Goal: Entertainment & Leisure: Consume media (video, audio)

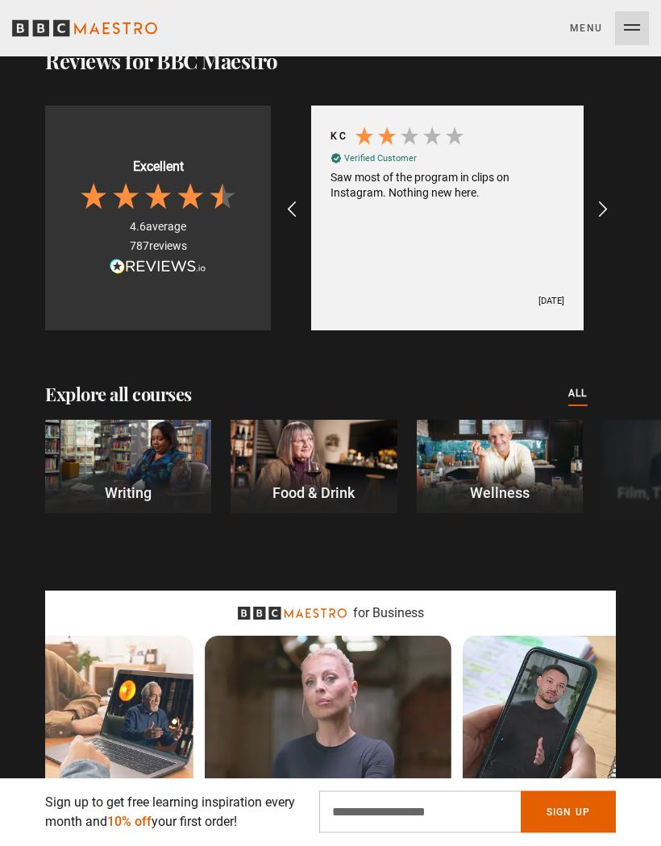
scroll to position [2320, 0]
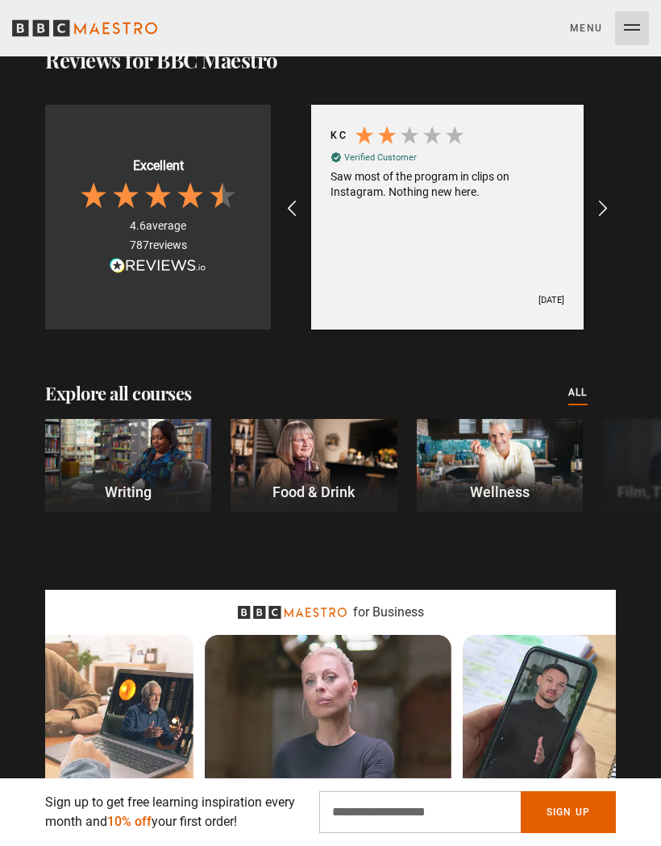
click at [484, 463] on div at bounding box center [500, 465] width 166 height 93
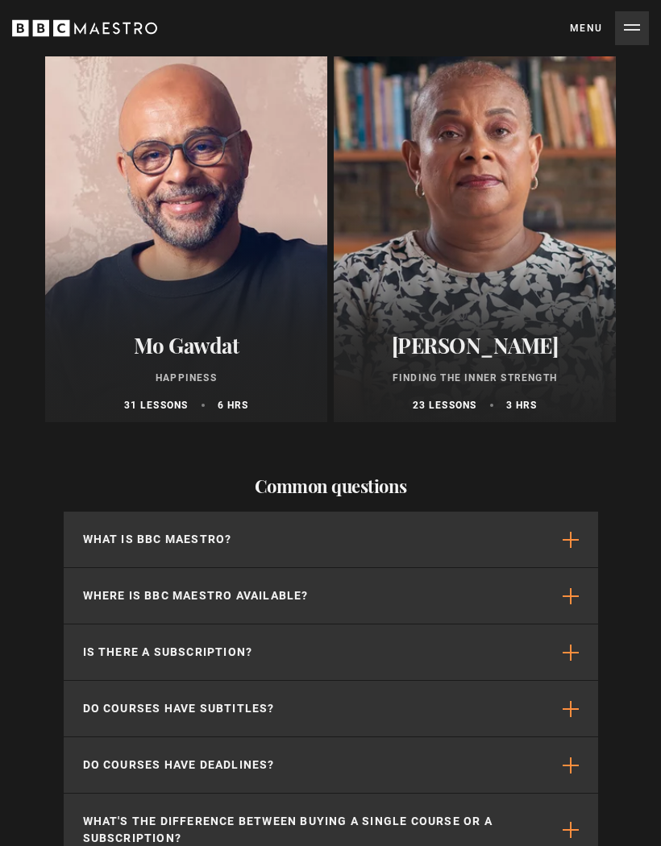
scroll to position [1016, 0]
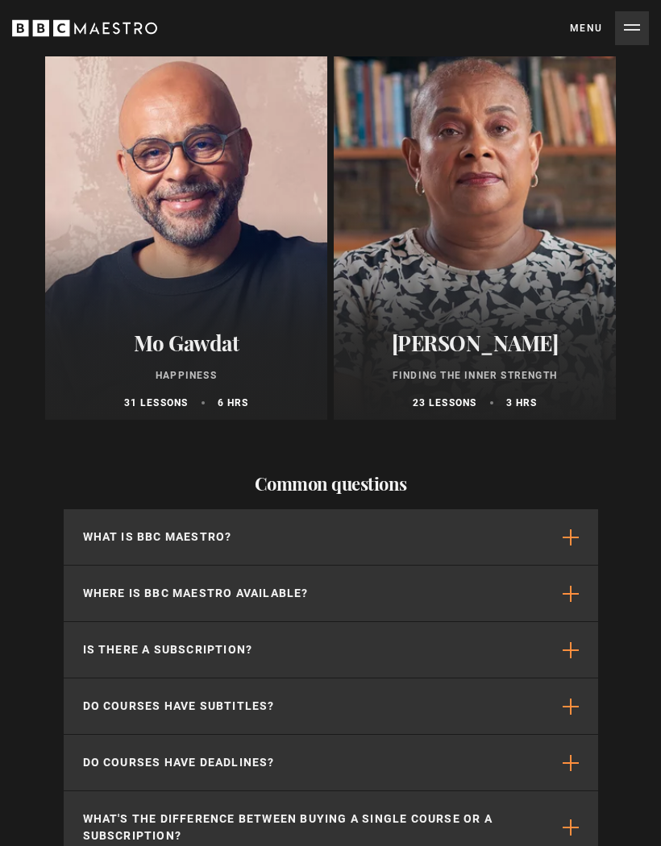
click at [253, 363] on div "Mo Gawdat Happiness 31 lessons 6 hrs" at bounding box center [186, 370] width 282 height 99
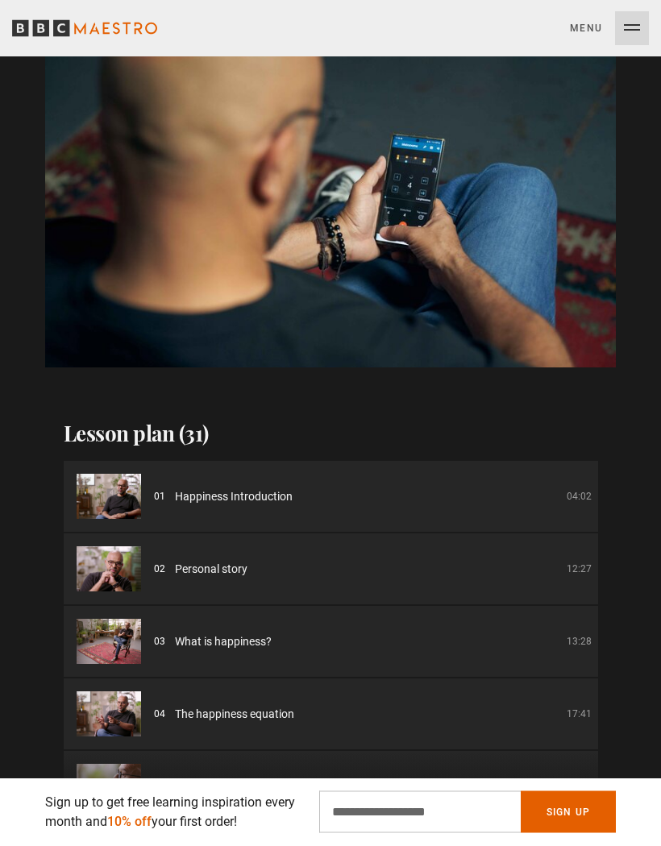
scroll to position [1467, 0]
click at [351, 242] on video-js "Video Player is loading. Play Course overview for Happiness with Mo Gawdat Watc…" at bounding box center [330, 206] width 571 height 321
click at [338, 207] on video-js "Video Player is loading. Play Course overview for Happiness with Mo Gawdat Watc…" at bounding box center [330, 206] width 571 height 321
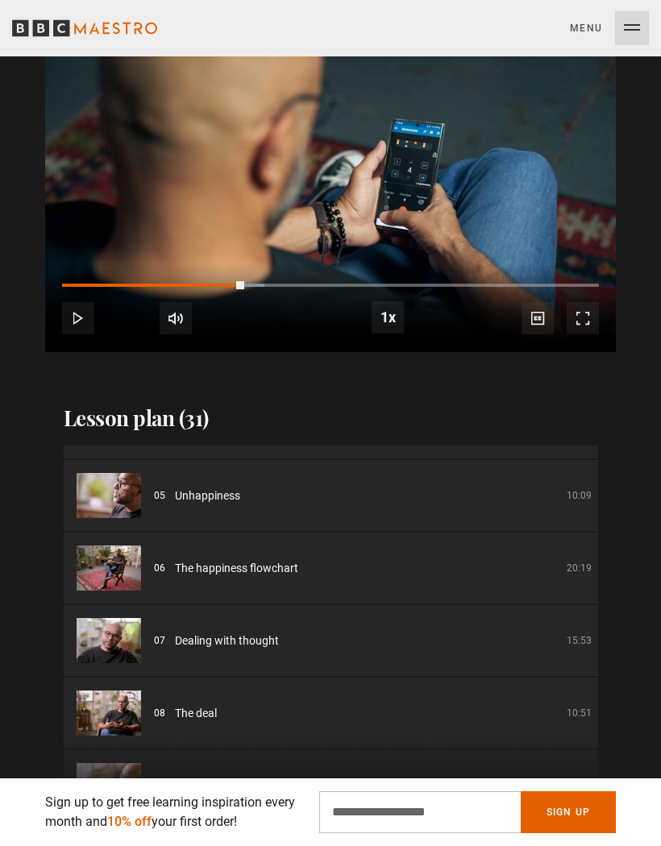
scroll to position [0, 2886]
